Goal: Information Seeking & Learning: Learn about a topic

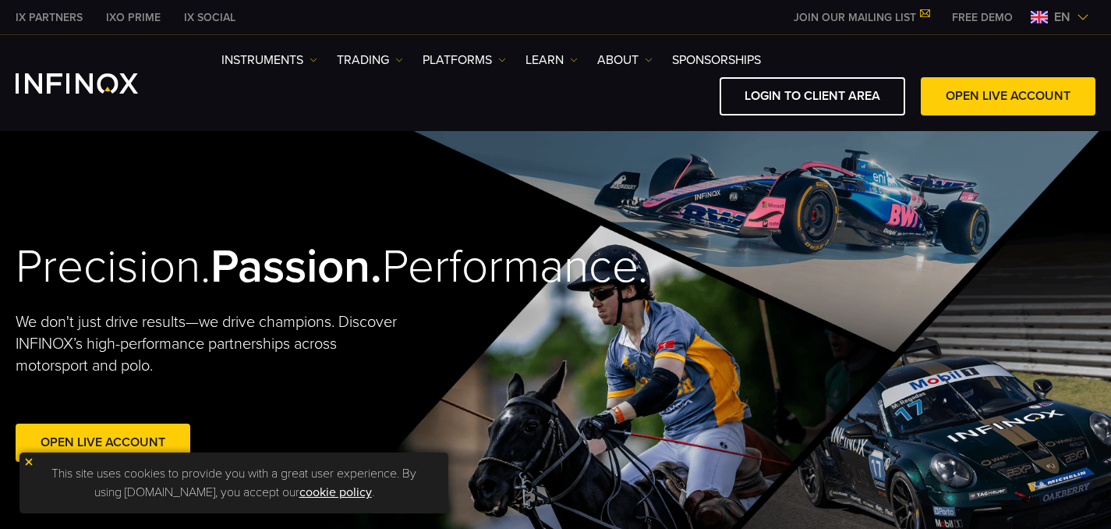
click at [32, 460] on img at bounding box center [28, 461] width 11 height 11
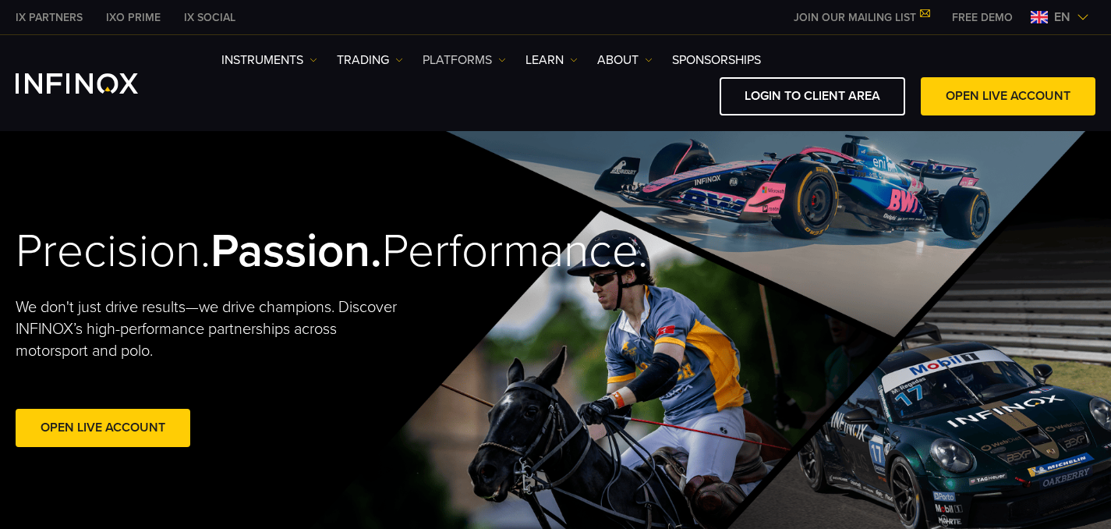
click at [475, 59] on link "PLATFORMS" at bounding box center [464, 60] width 83 height 19
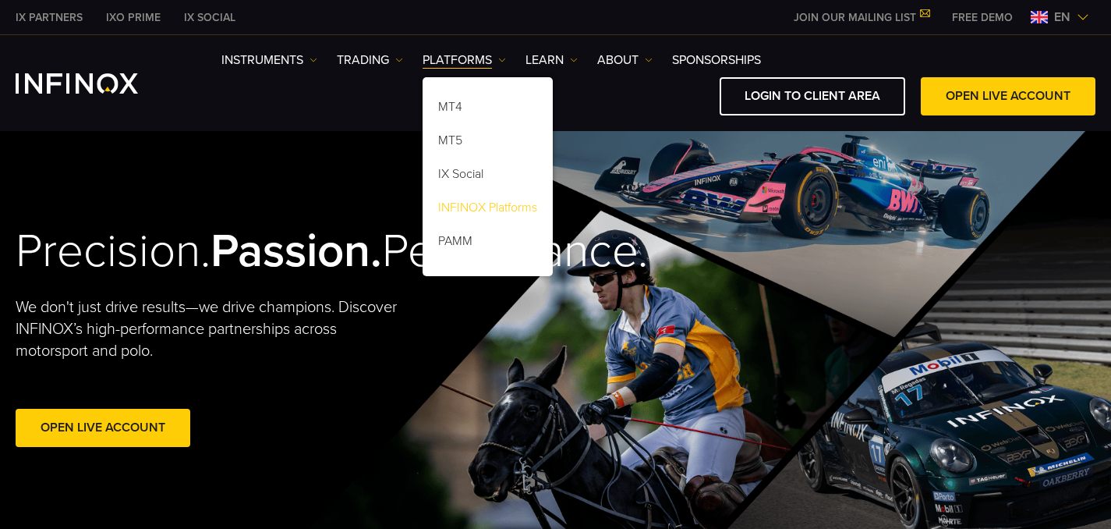
click at [469, 205] on link "INFINOX Platforms" at bounding box center [488, 210] width 130 height 34
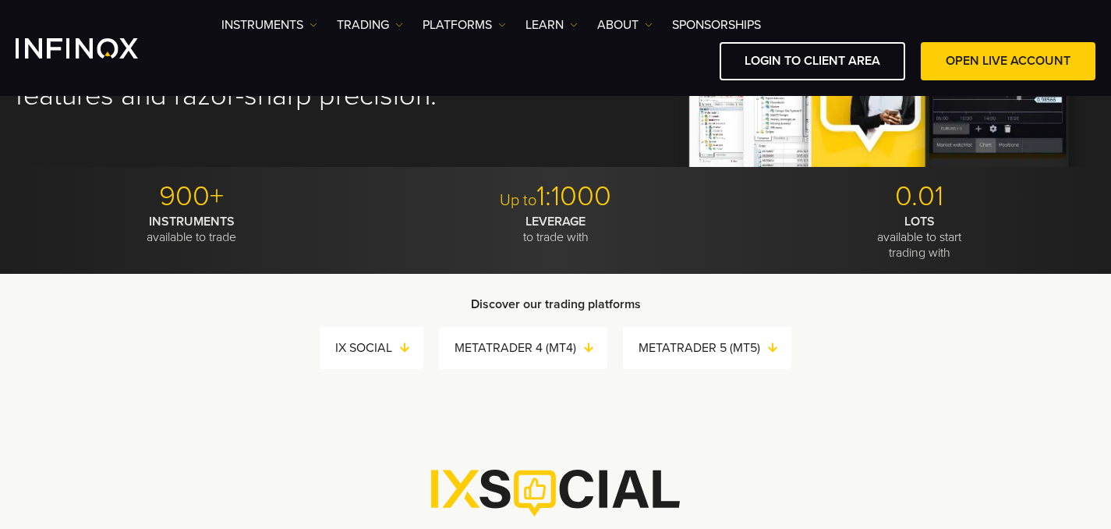
scroll to position [270, 0]
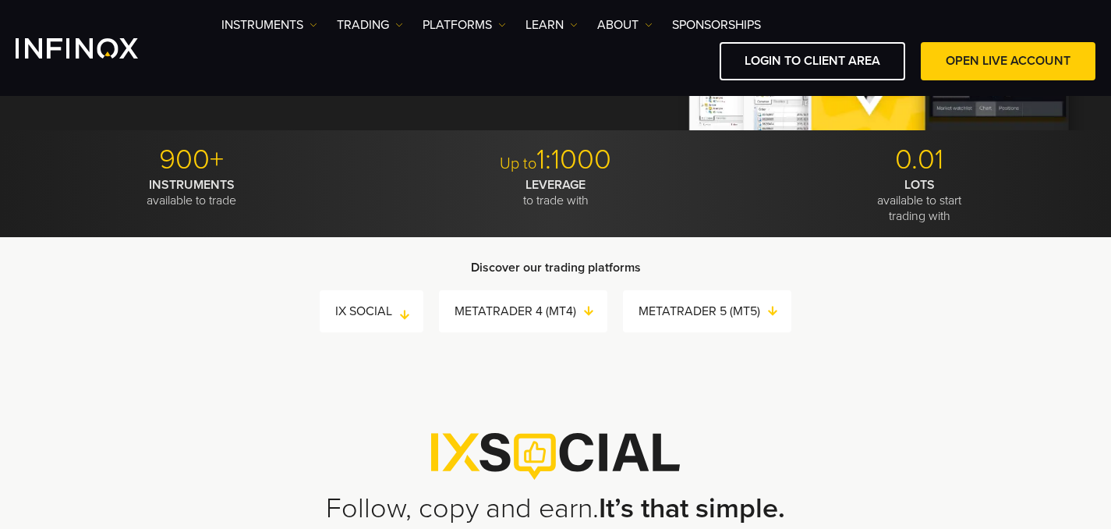
click at [356, 310] on link "IX SOCIAL" at bounding box center [379, 311] width 88 height 22
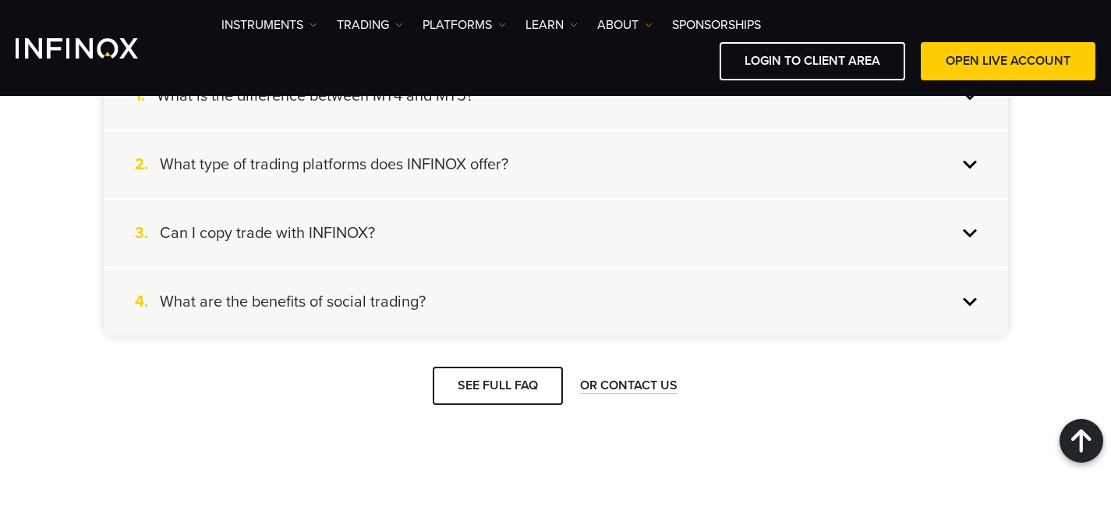
scroll to position [3153, 0]
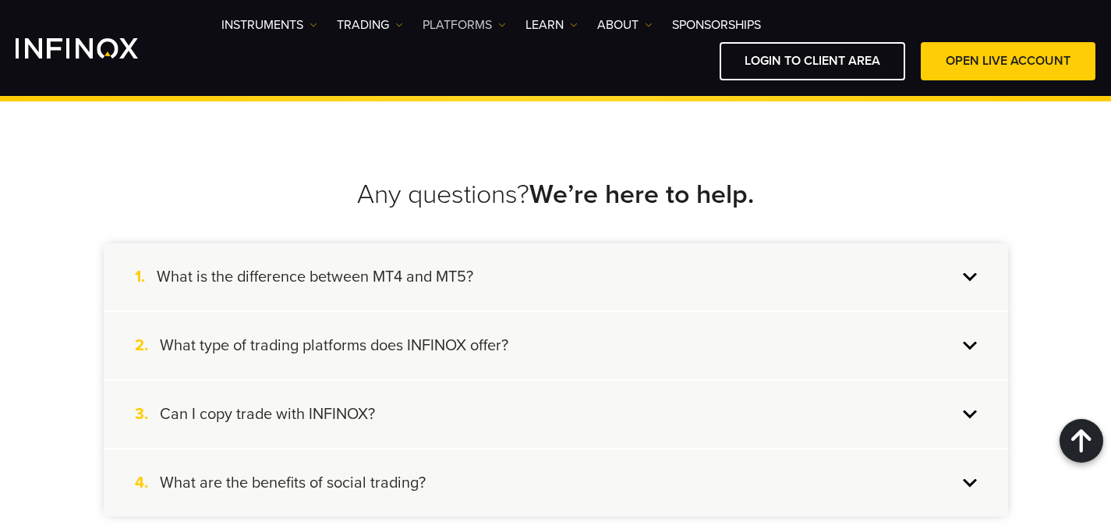
click at [459, 27] on link "PLATFORMS" at bounding box center [464, 25] width 83 height 19
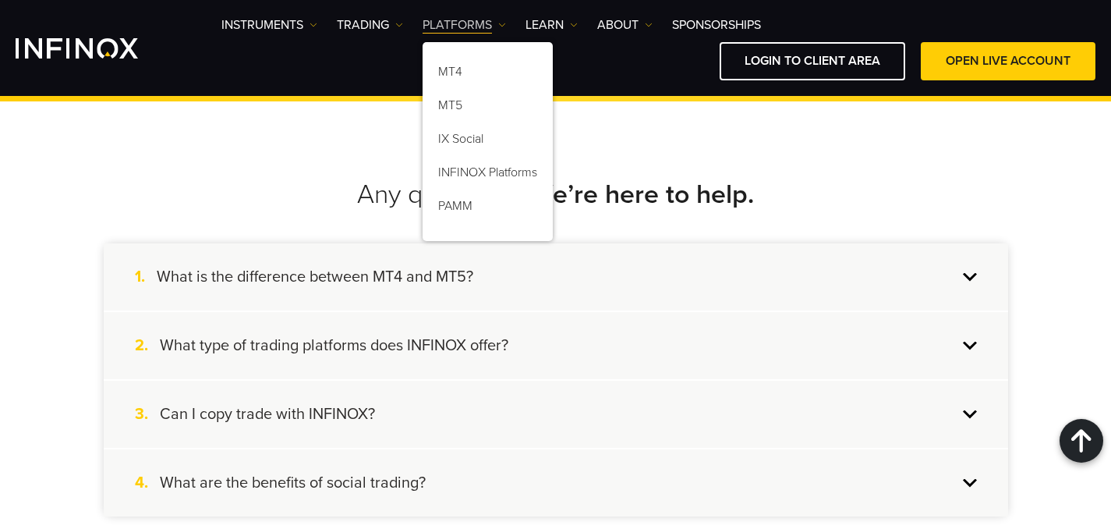
scroll to position [0, 0]
click at [490, 168] on link "INFINOX Platforms" at bounding box center [488, 175] width 130 height 34
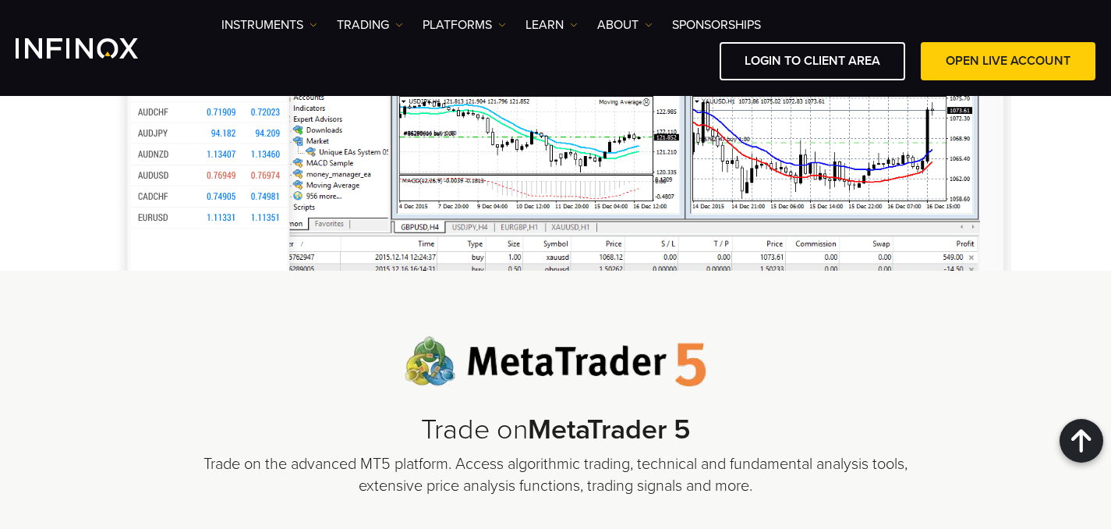
scroll to position [2193, 0]
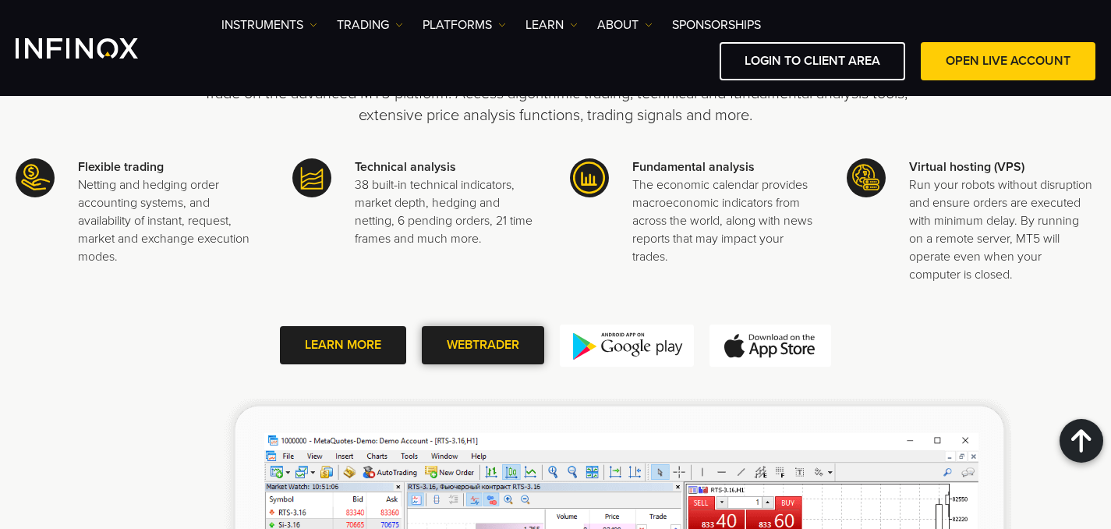
click at [483, 345] on span at bounding box center [483, 345] width 0 height 0
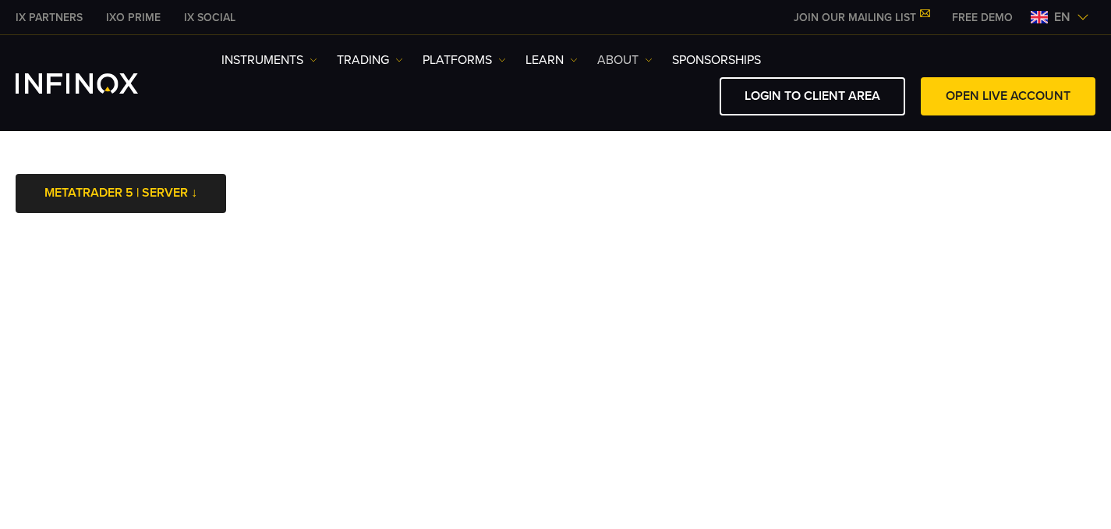
click at [625, 62] on link "ABOUT" at bounding box center [624, 60] width 55 height 19
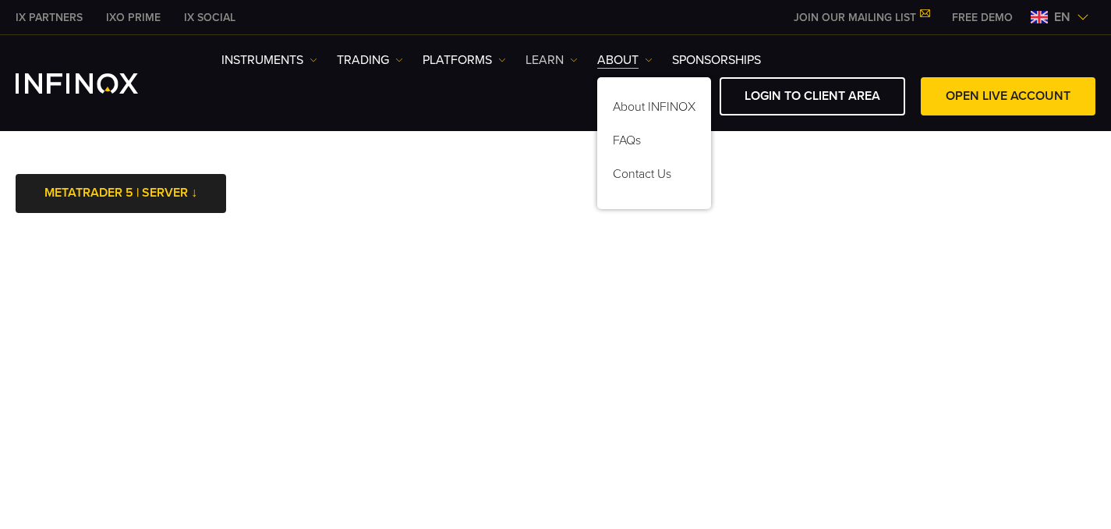
click at [546, 65] on link "Learn" at bounding box center [552, 60] width 52 height 19
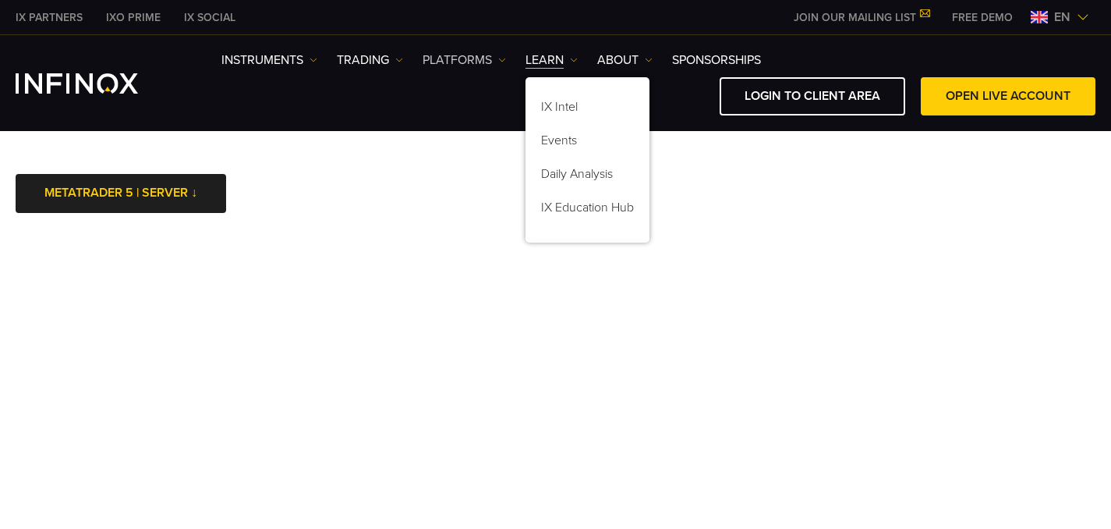
click at [433, 62] on link "PLATFORMS" at bounding box center [464, 60] width 83 height 19
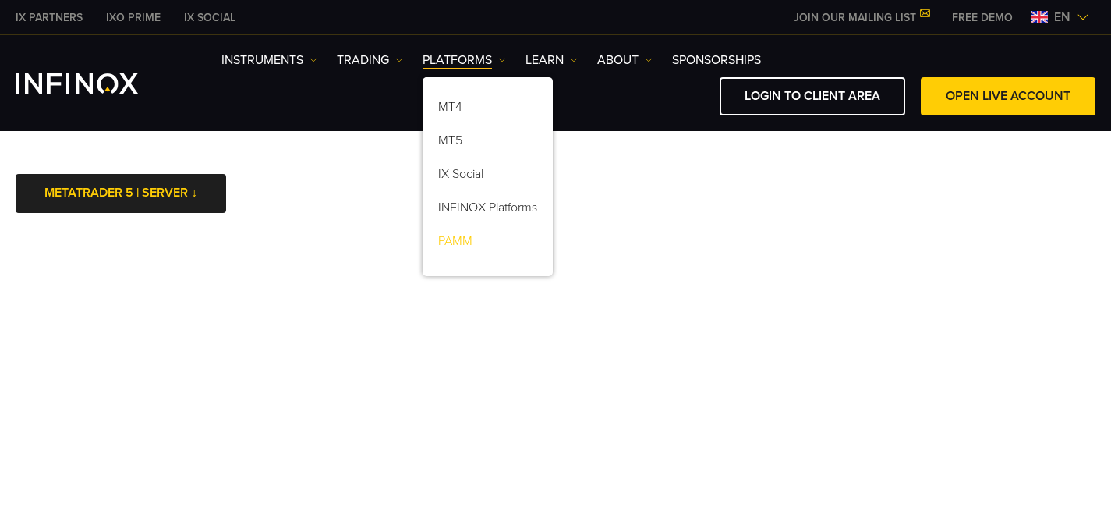
click at [473, 233] on link "PAMM" at bounding box center [488, 244] width 130 height 34
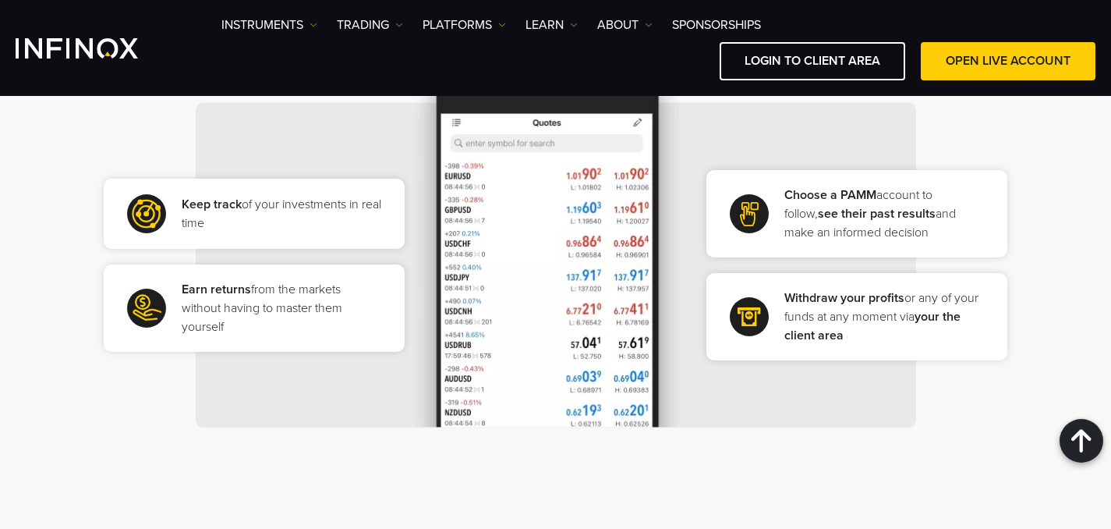
scroll to position [1092, 0]
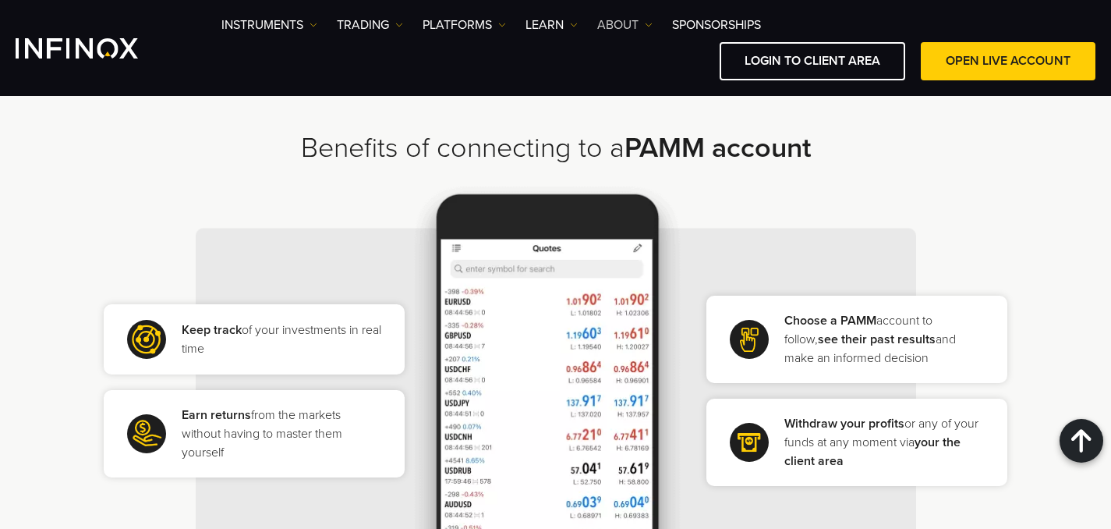
click at [650, 26] on img at bounding box center [649, 25] width 8 height 8
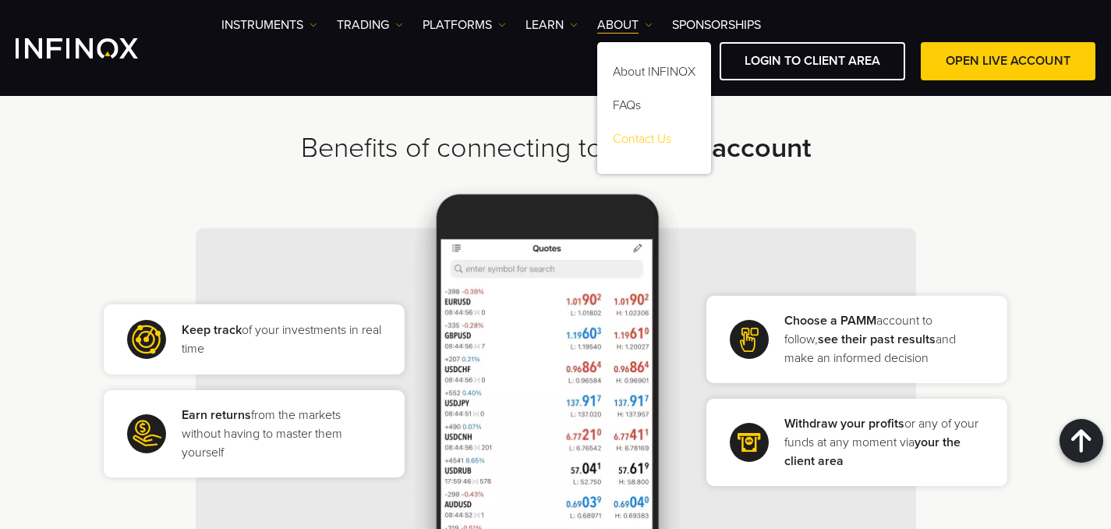
click at [643, 142] on link "Contact Us" at bounding box center [654, 142] width 114 height 34
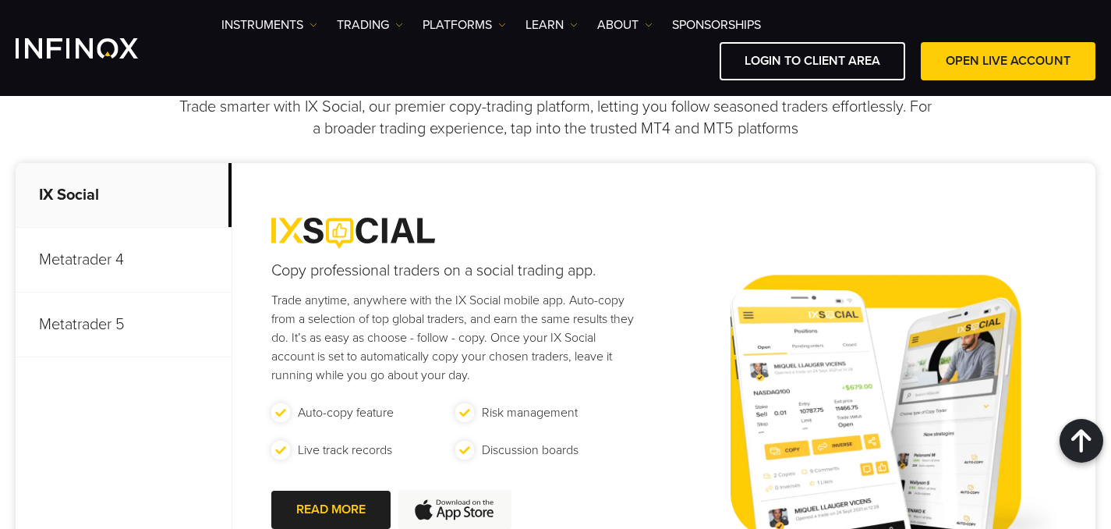
scroll to position [871, 0]
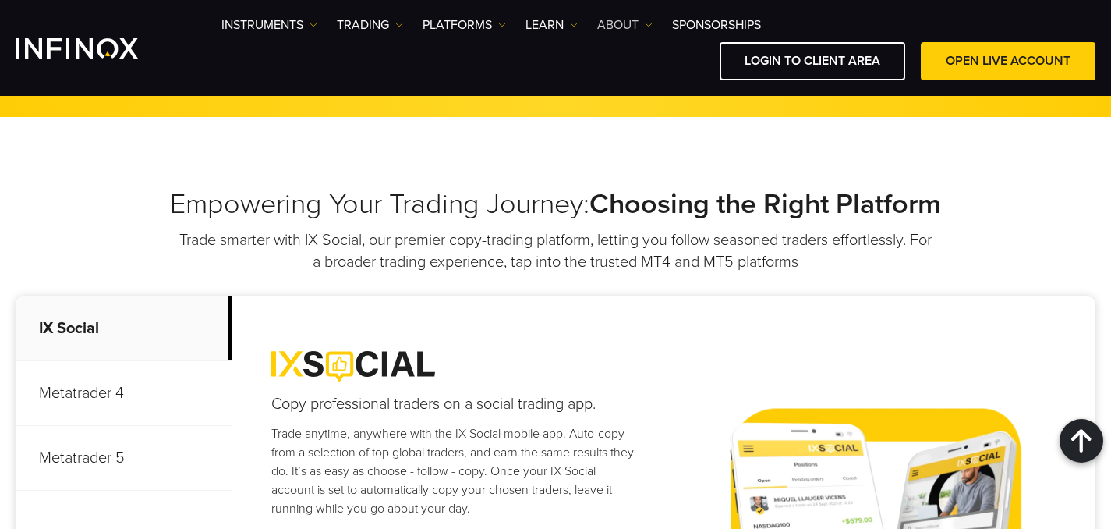
click at [619, 27] on link "ABOUT" at bounding box center [624, 25] width 55 height 19
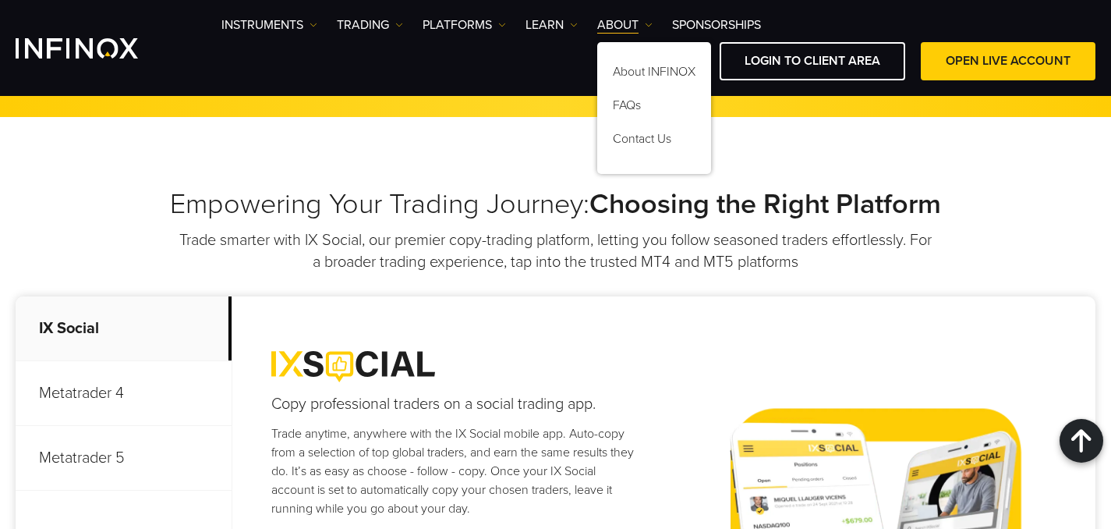
scroll to position [0, 0]
click at [627, 66] on link "About INFINOX" at bounding box center [654, 75] width 114 height 34
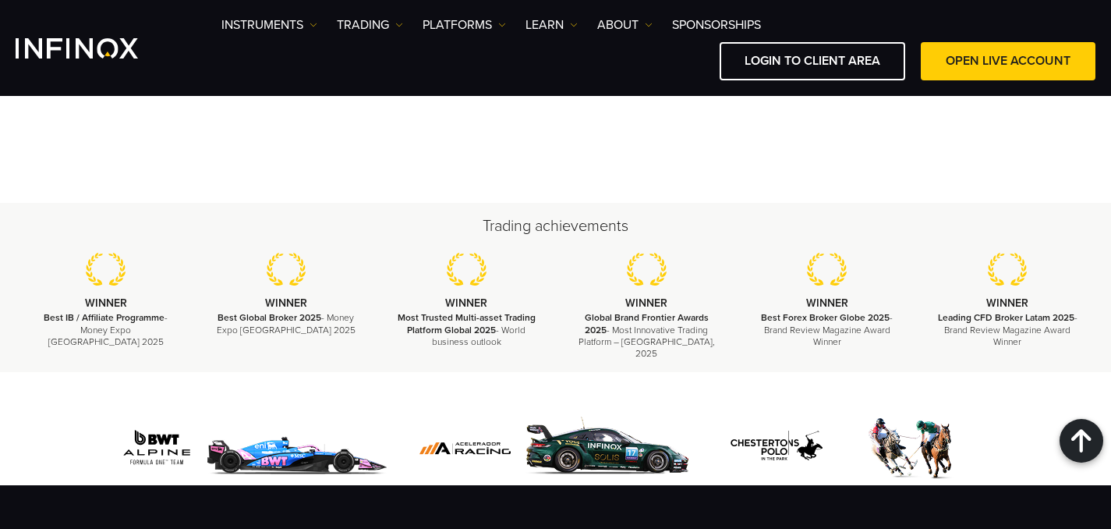
scroll to position [5889, 0]
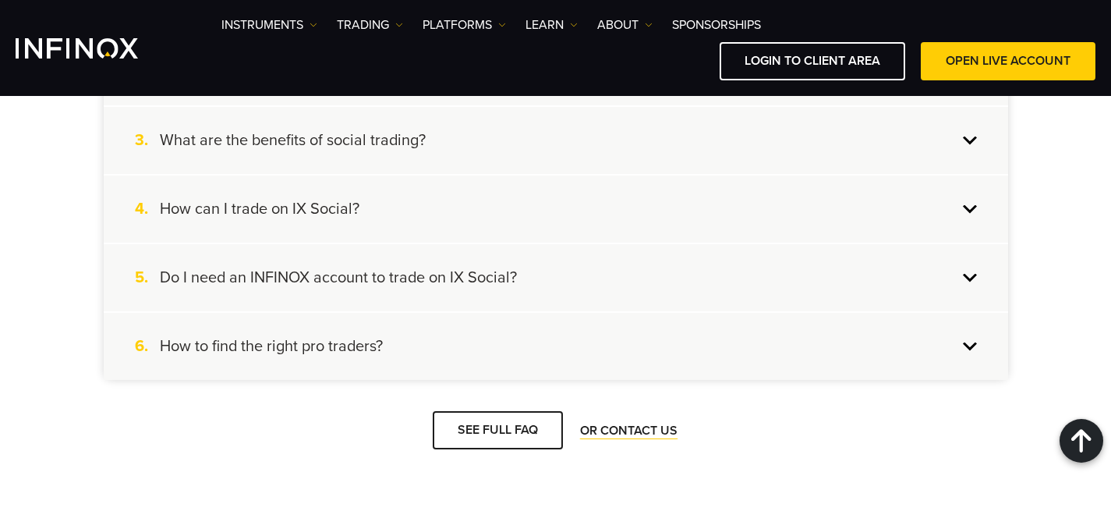
scroll to position [6182, 0]
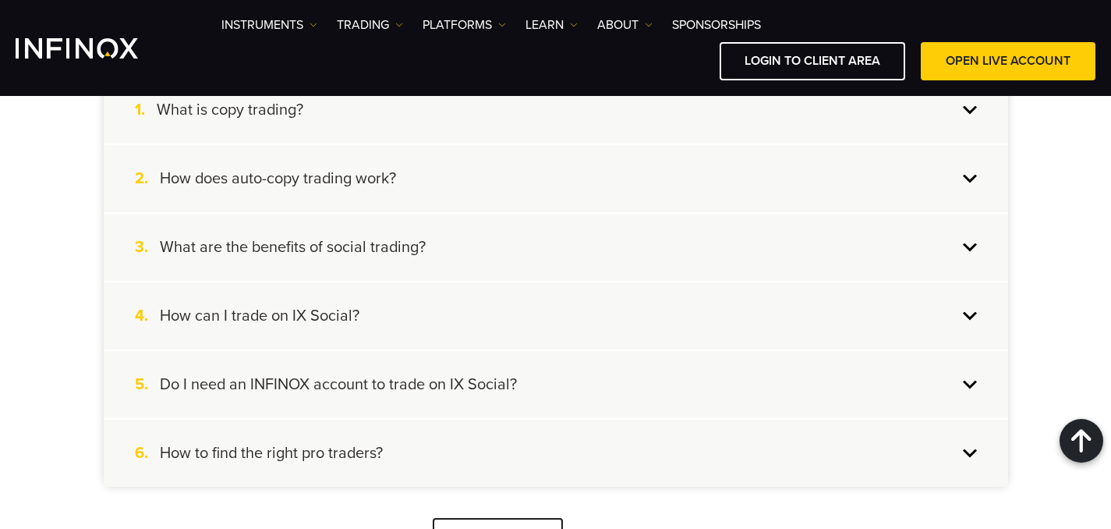
click at [448, 377] on h4 "Do I need an INFINOX account to trade on IX Social?" at bounding box center [338, 384] width 357 height 20
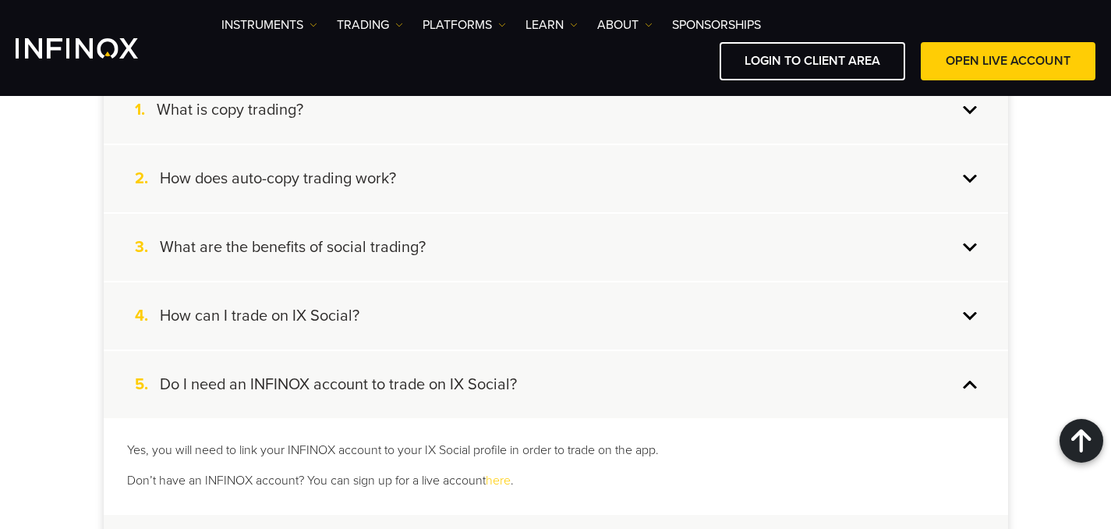
click at [449, 374] on h4 "Do I need an INFINOX account to trade on IX Social?" at bounding box center [338, 384] width 357 height 20
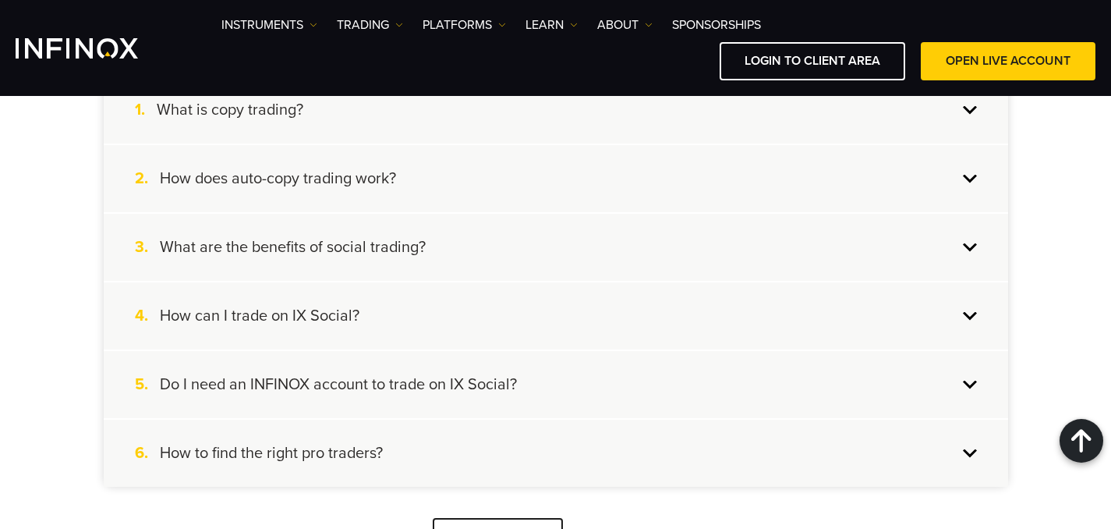
click at [524, 462] on div "6. How to find the right pro traders?" at bounding box center [556, 453] width 905 height 67
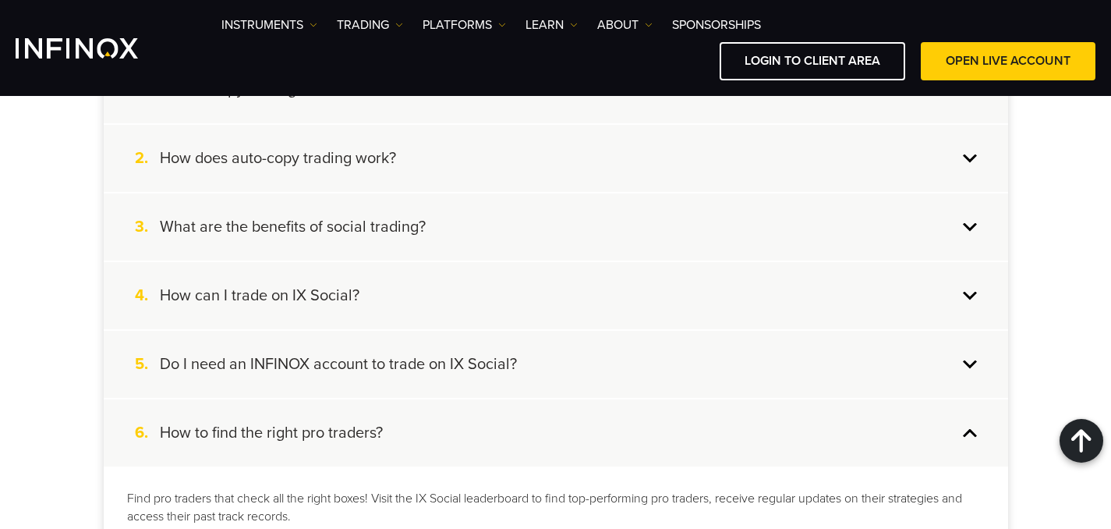
scroll to position [6294, 0]
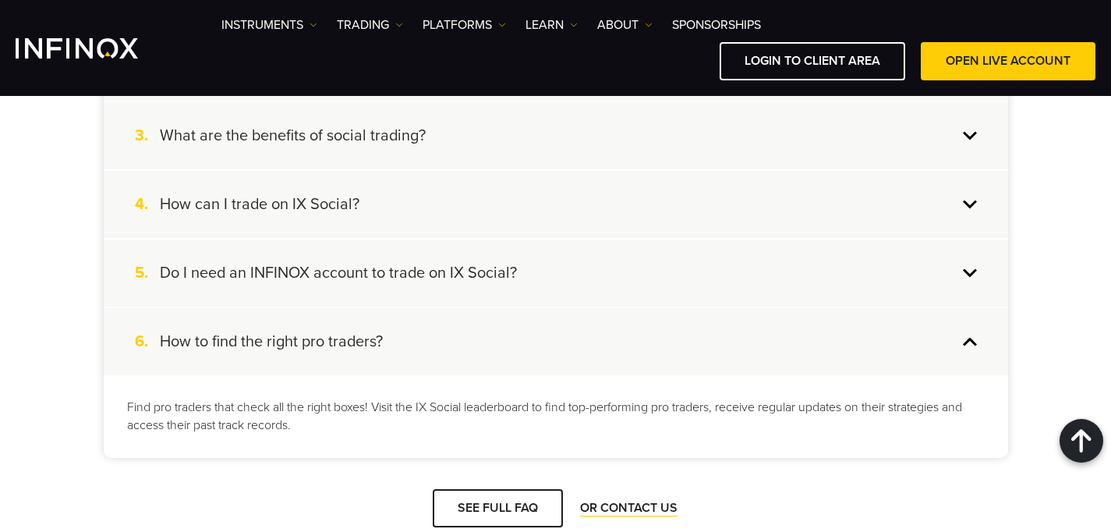
click at [706, 374] on div "6. How to find the right pro traders?" at bounding box center [556, 341] width 905 height 67
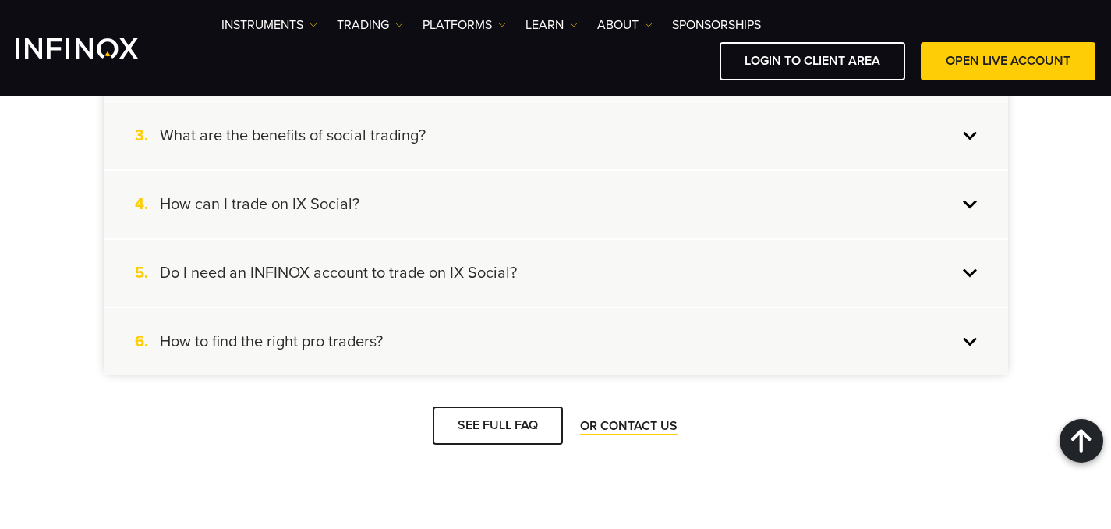
click at [260, 200] on h4 "How can I trade on IX Social?" at bounding box center [260, 204] width 200 height 20
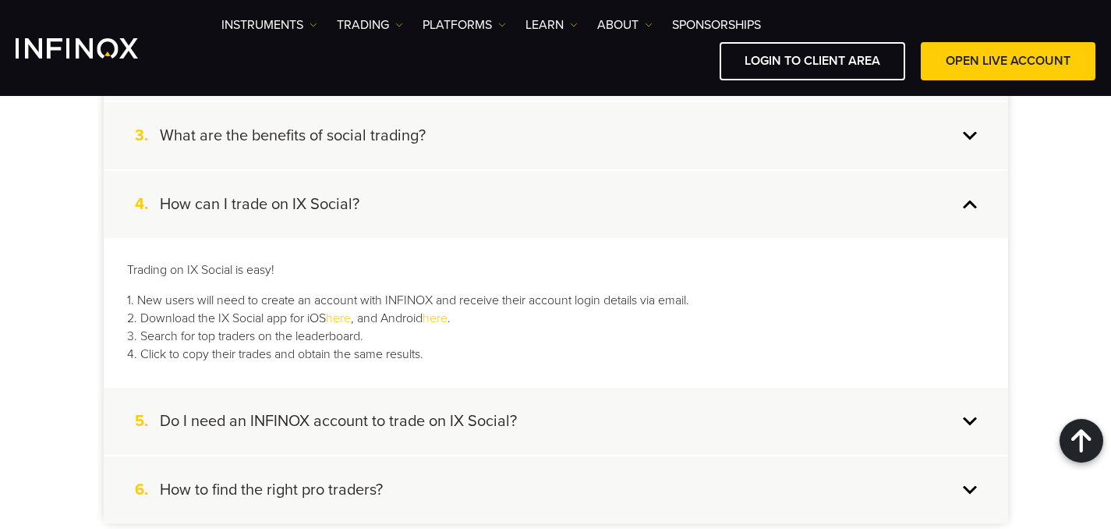
click at [278, 158] on div "3. What are the benefits of social trading?" at bounding box center [556, 135] width 905 height 67
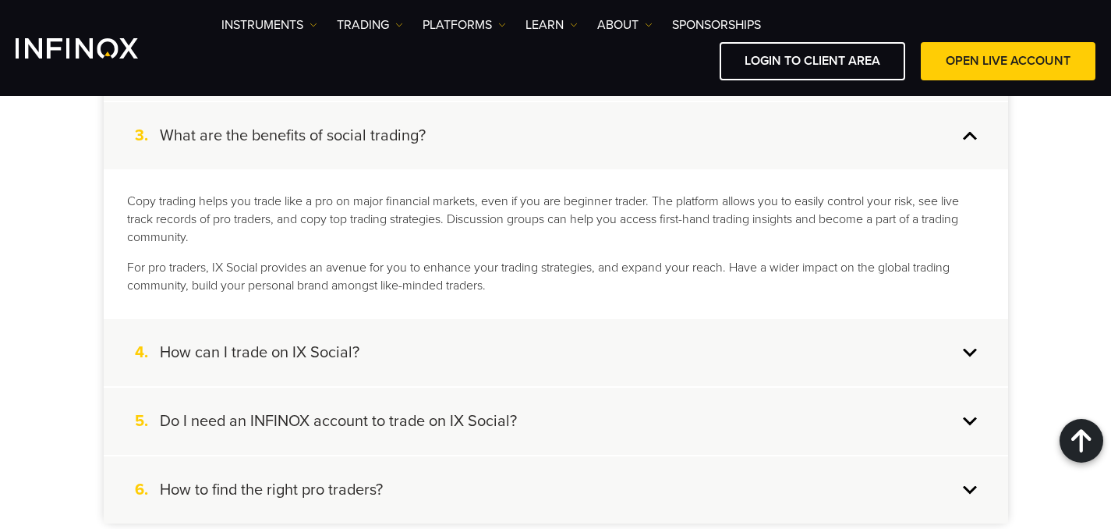
click at [423, 155] on div "3. What are the benefits of social trading?" at bounding box center [556, 135] width 905 height 67
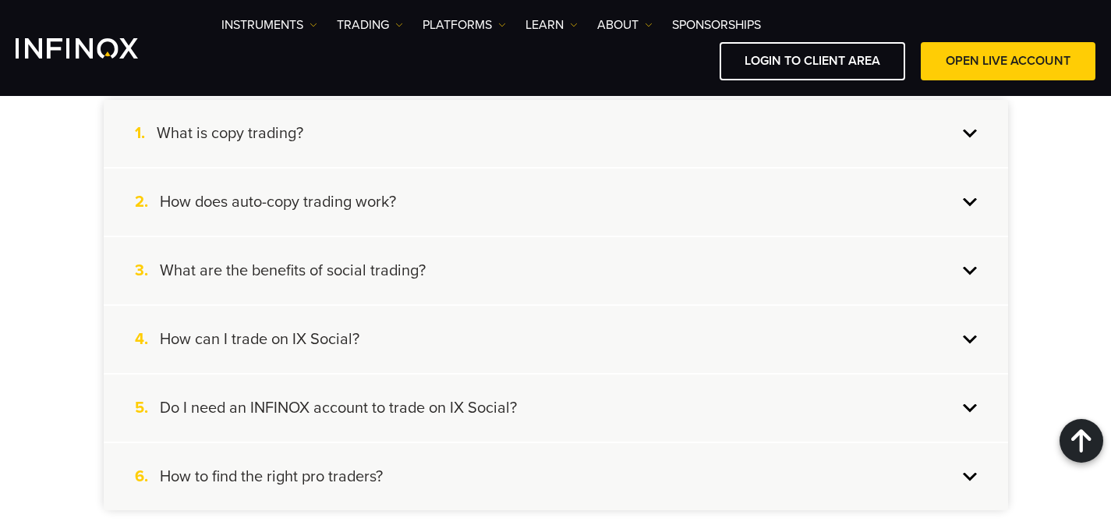
scroll to position [5899, 0]
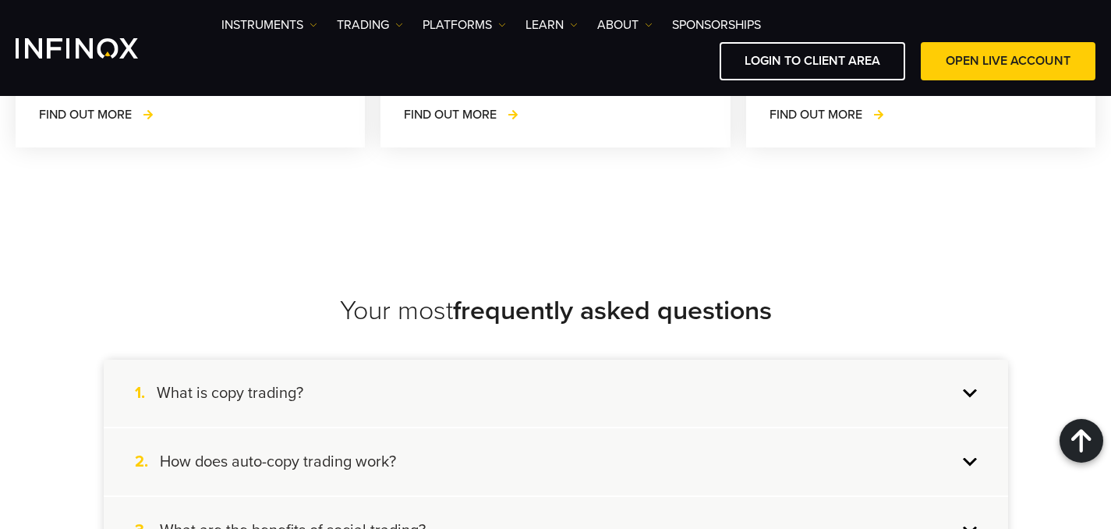
click at [378, 367] on div "1. What is copy trading?" at bounding box center [556, 392] width 905 height 67
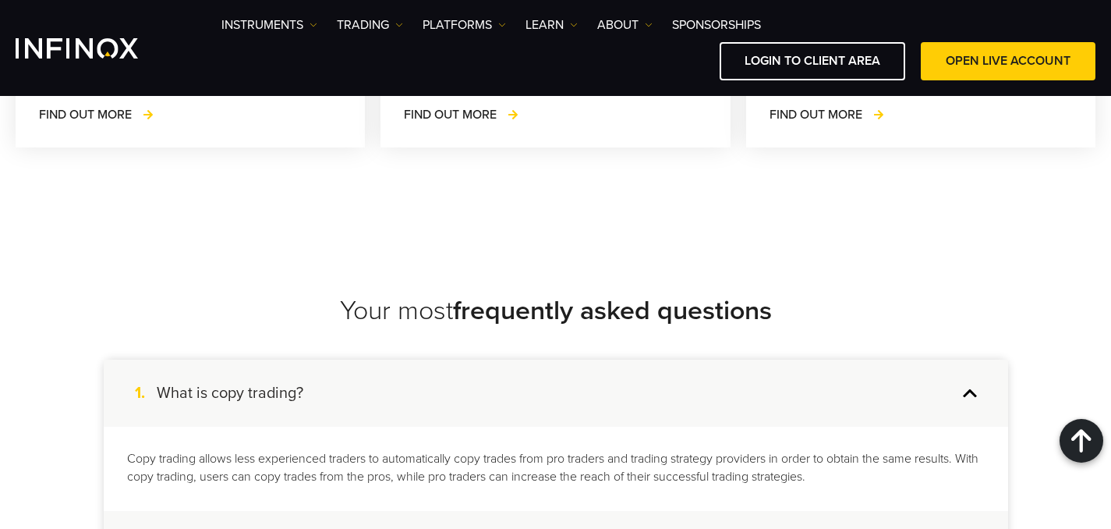
scroll to position [6028, 0]
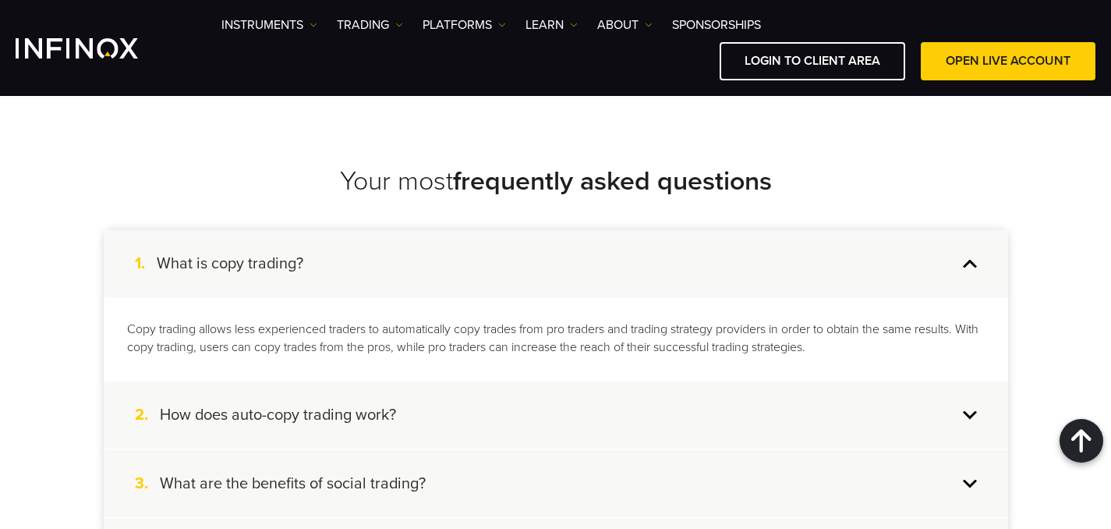
click at [437, 403] on div "2. How does auto-copy trading work?" at bounding box center [556, 414] width 905 height 67
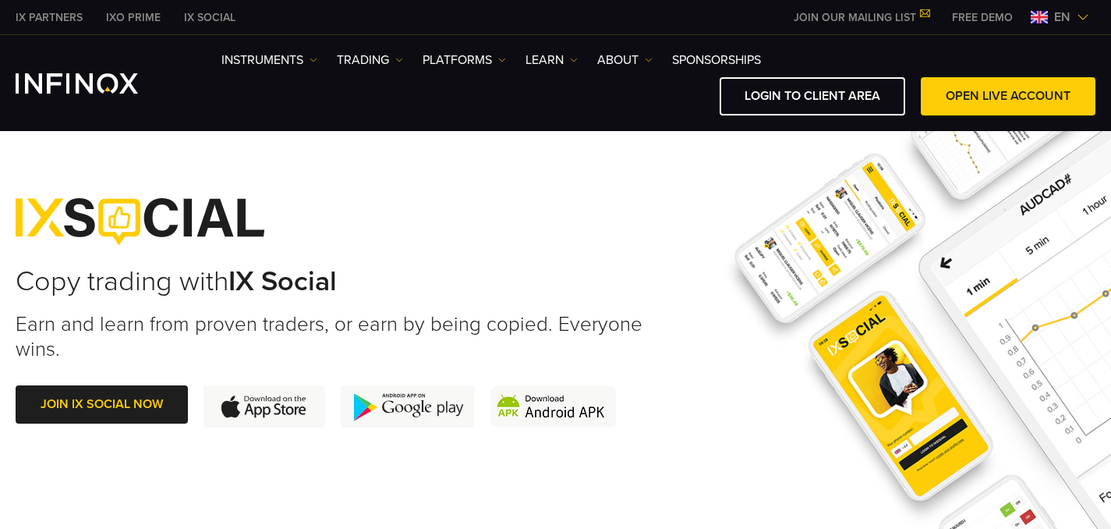
scroll to position [0, 0]
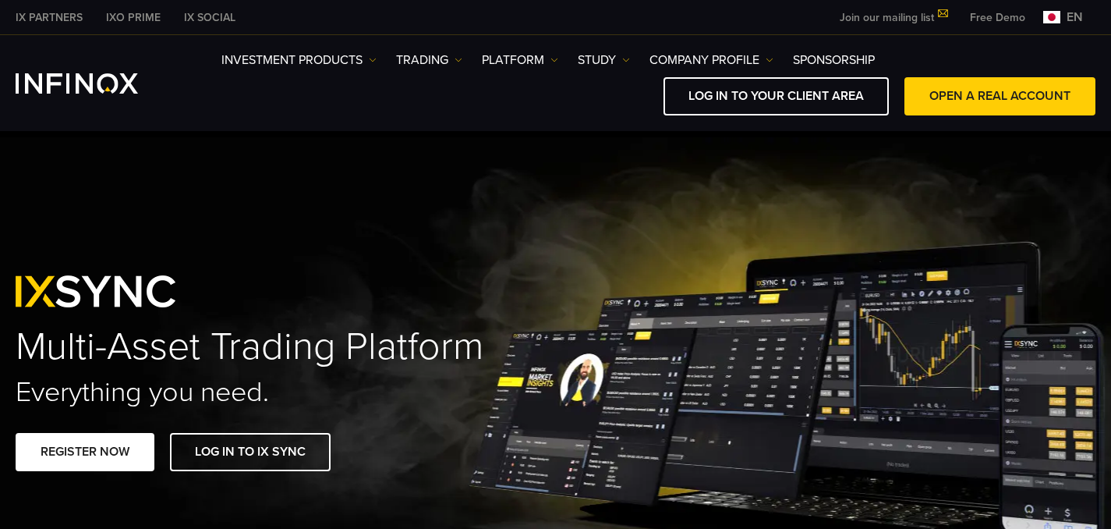
click at [1071, 16] on font "en" at bounding box center [1075, 17] width 16 height 16
click at [1053, 19] on img at bounding box center [1051, 17] width 17 height 12
click at [1069, 16] on font "en" at bounding box center [1075, 17] width 16 height 16
click at [1040, 18] on div "en" at bounding box center [1066, 17] width 58 height 19
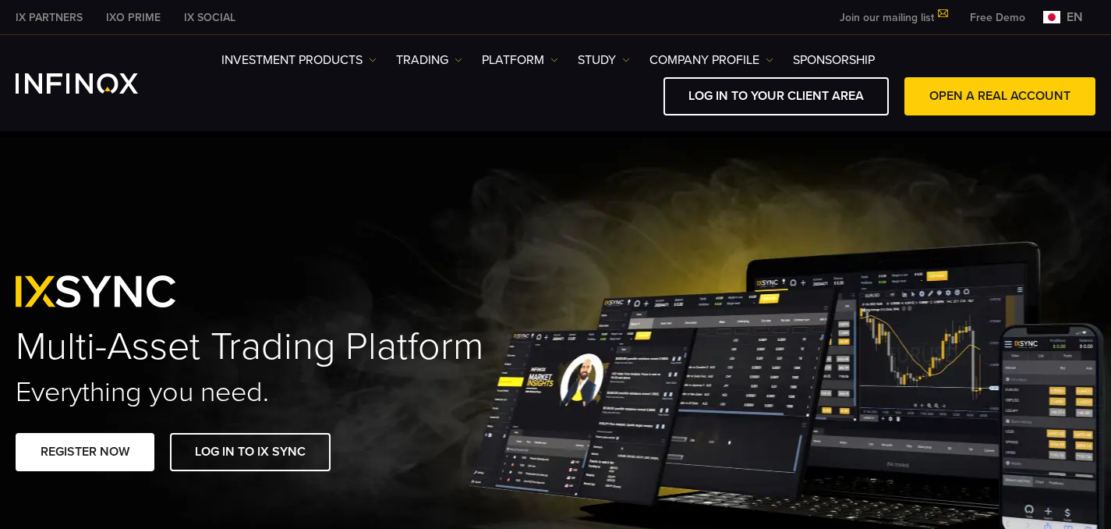
click at [1057, 19] on img at bounding box center [1051, 17] width 17 height 12
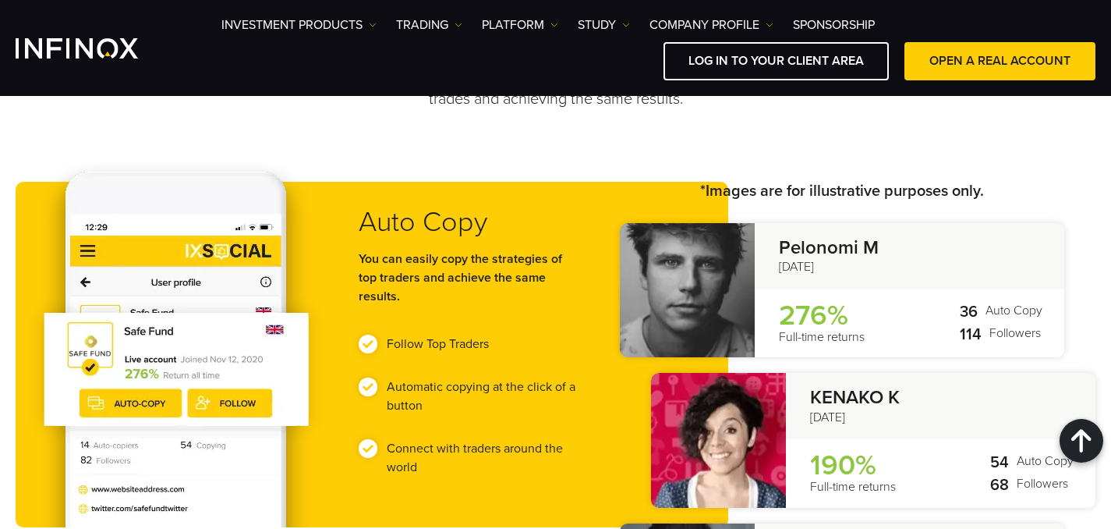
scroll to position [4159, 0]
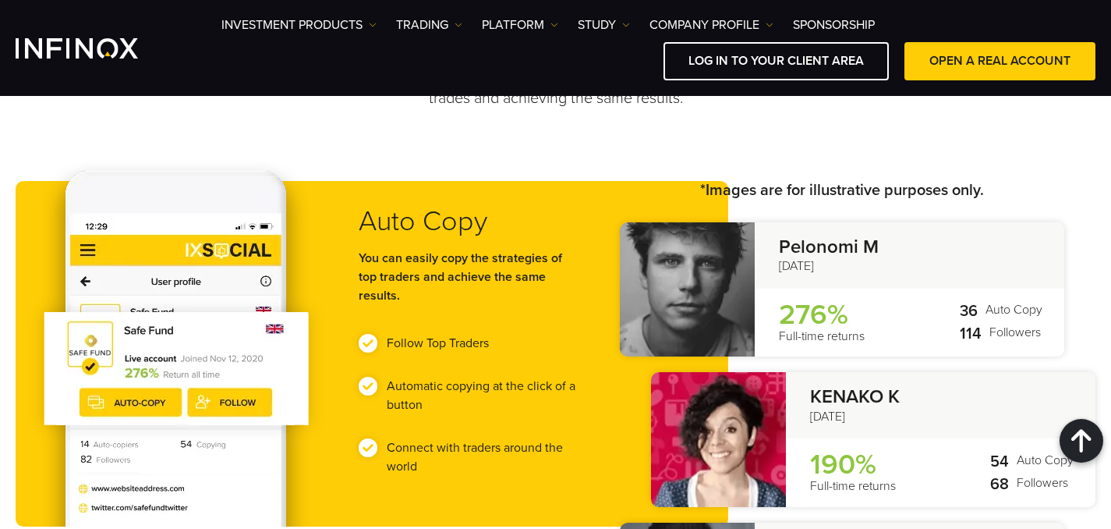
click at [443, 340] on font "Follow Top Traders" at bounding box center [438, 343] width 102 height 16
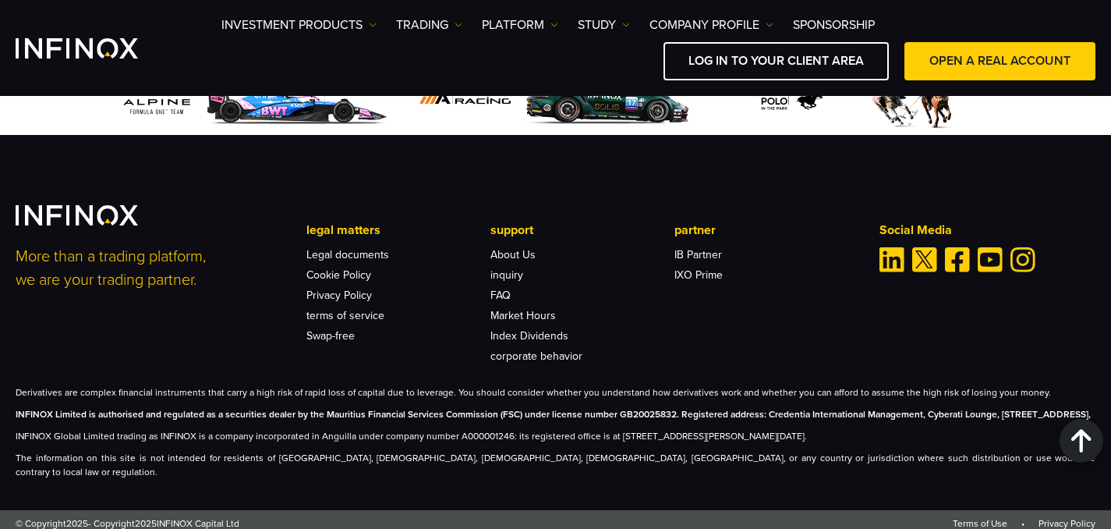
scroll to position [7711, 0]
